Goal: Information Seeking & Learning: Learn about a topic

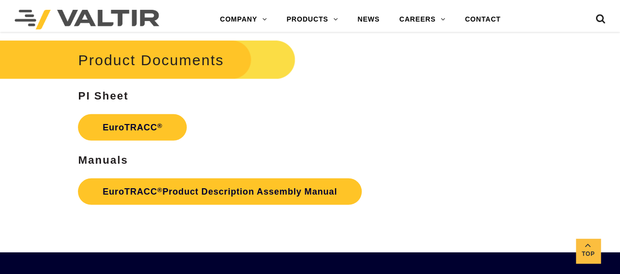
scroll to position [1256, 0]
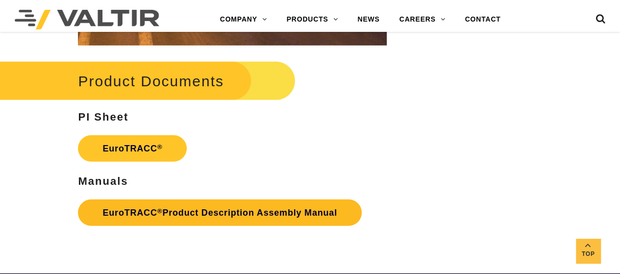
click at [148, 215] on link "EuroTRACC ® Product Description Assembly Manual" at bounding box center [219, 212] width 283 height 26
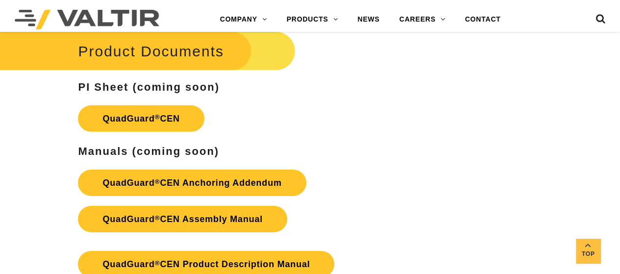
scroll to position [1486, 0]
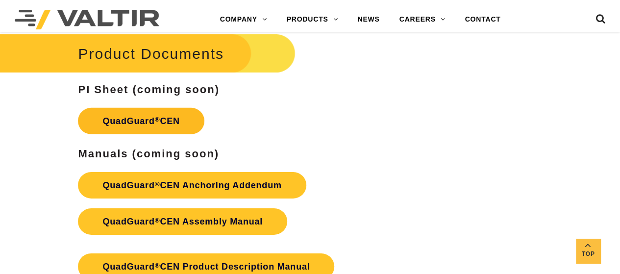
click at [131, 121] on link "QuadGuard ® CEN" at bounding box center [141, 121] width 126 height 26
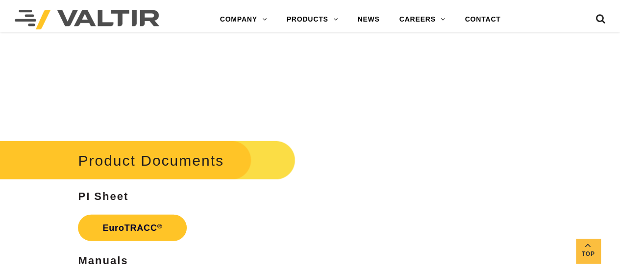
scroll to position [1193, 0]
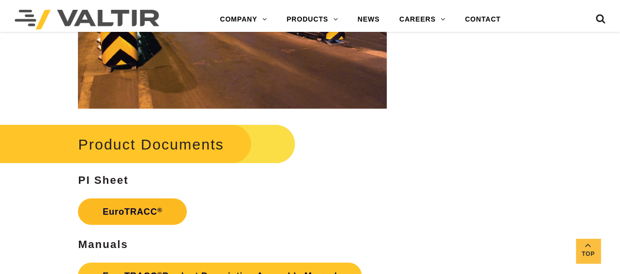
click at [113, 214] on link "EuroTRACC ®" at bounding box center [132, 211] width 109 height 26
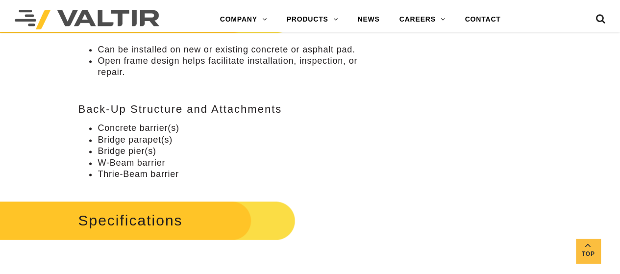
scroll to position [553, 0]
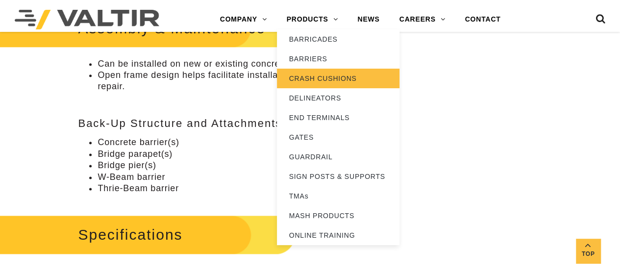
click at [312, 77] on link "CRASH CUSHIONS" at bounding box center [338, 79] width 122 height 20
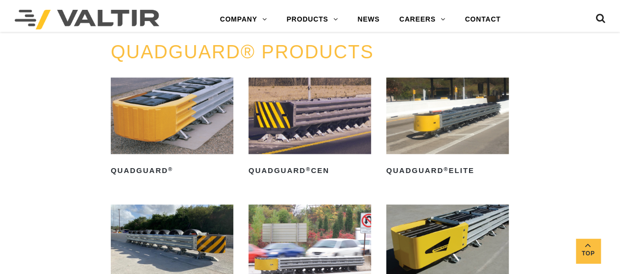
scroll to position [551, 0]
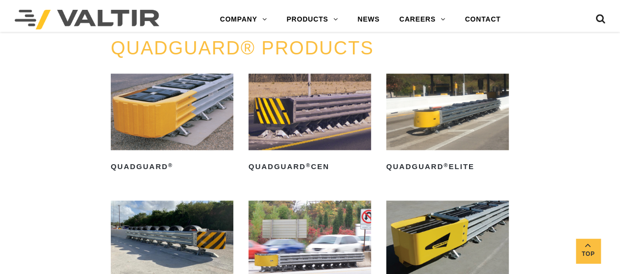
click at [296, 101] on img at bounding box center [309, 111] width 122 height 76
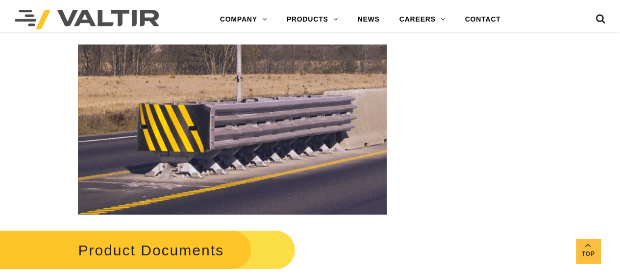
scroll to position [1284, 0]
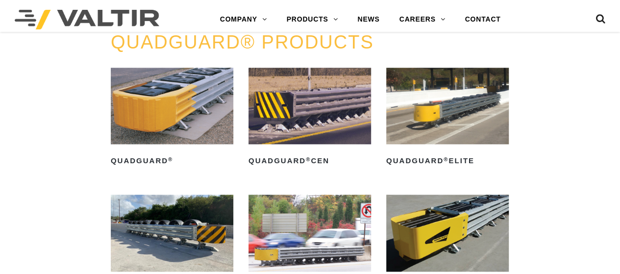
scroll to position [551, 0]
